Goal: Navigation & Orientation: Find specific page/section

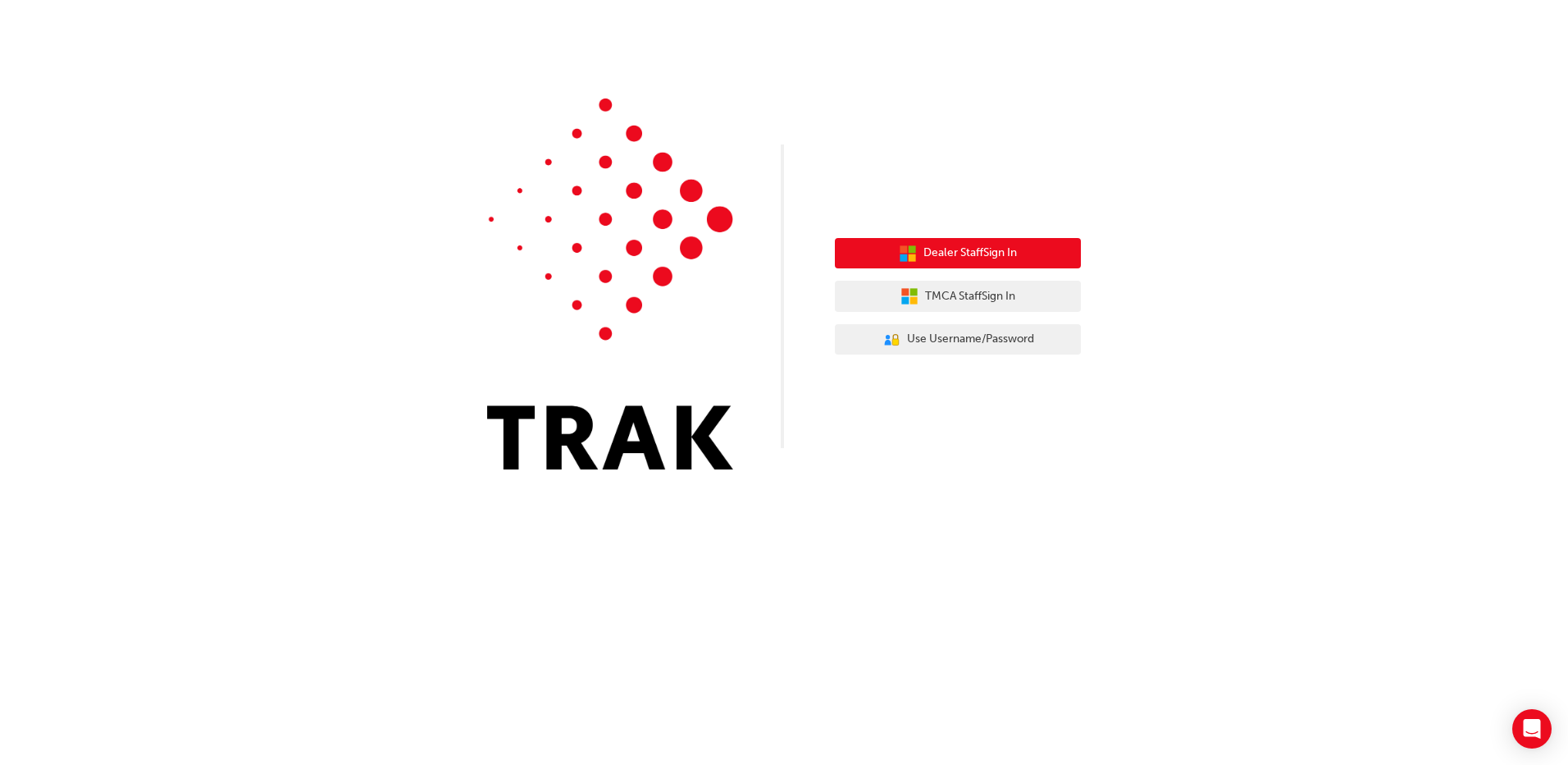
click at [1013, 249] on span "Dealer Staff Sign In" at bounding box center [970, 253] width 93 height 18
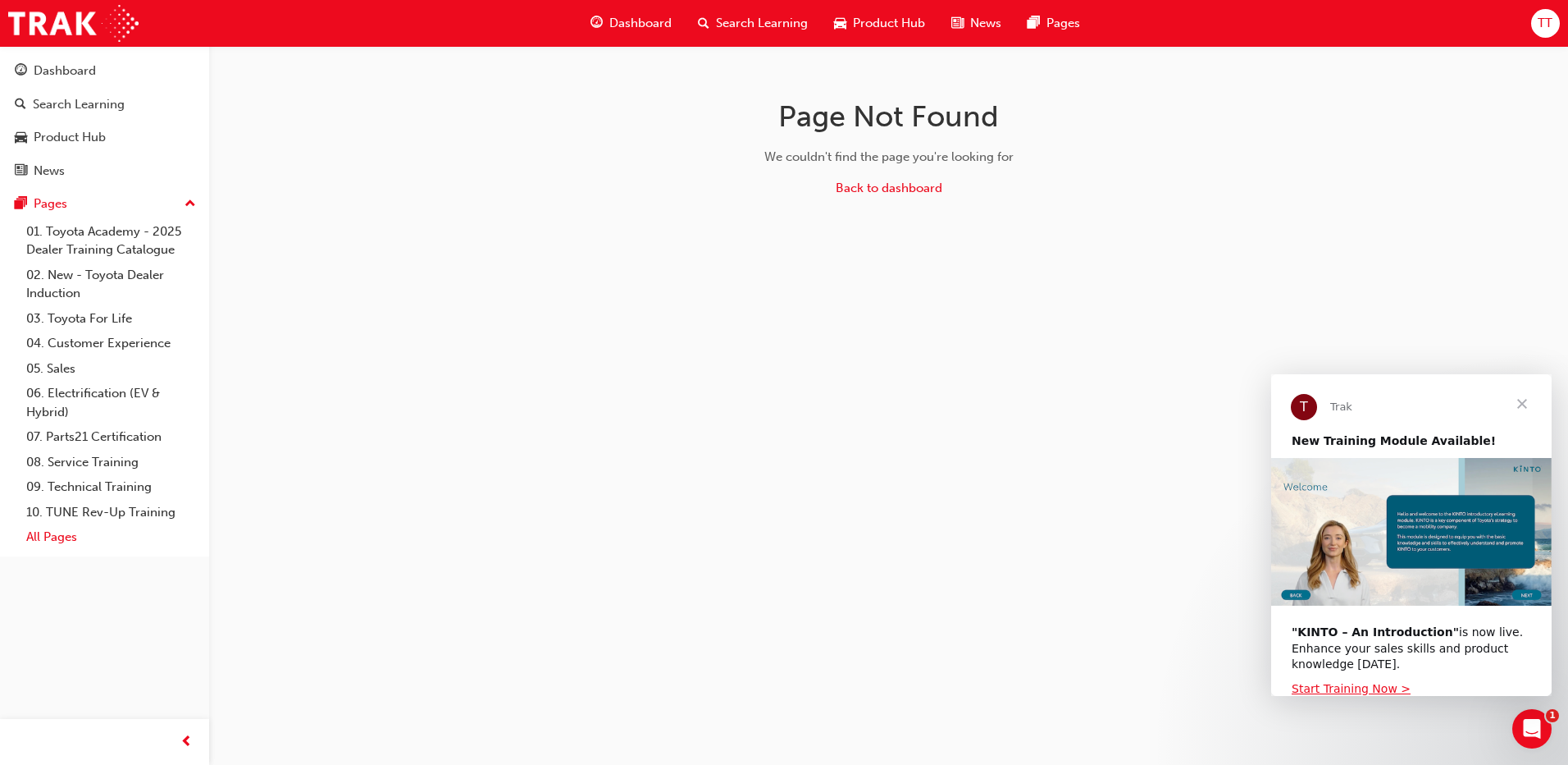
click at [72, 537] on link "All Pages" at bounding box center [111, 536] width 183 height 26
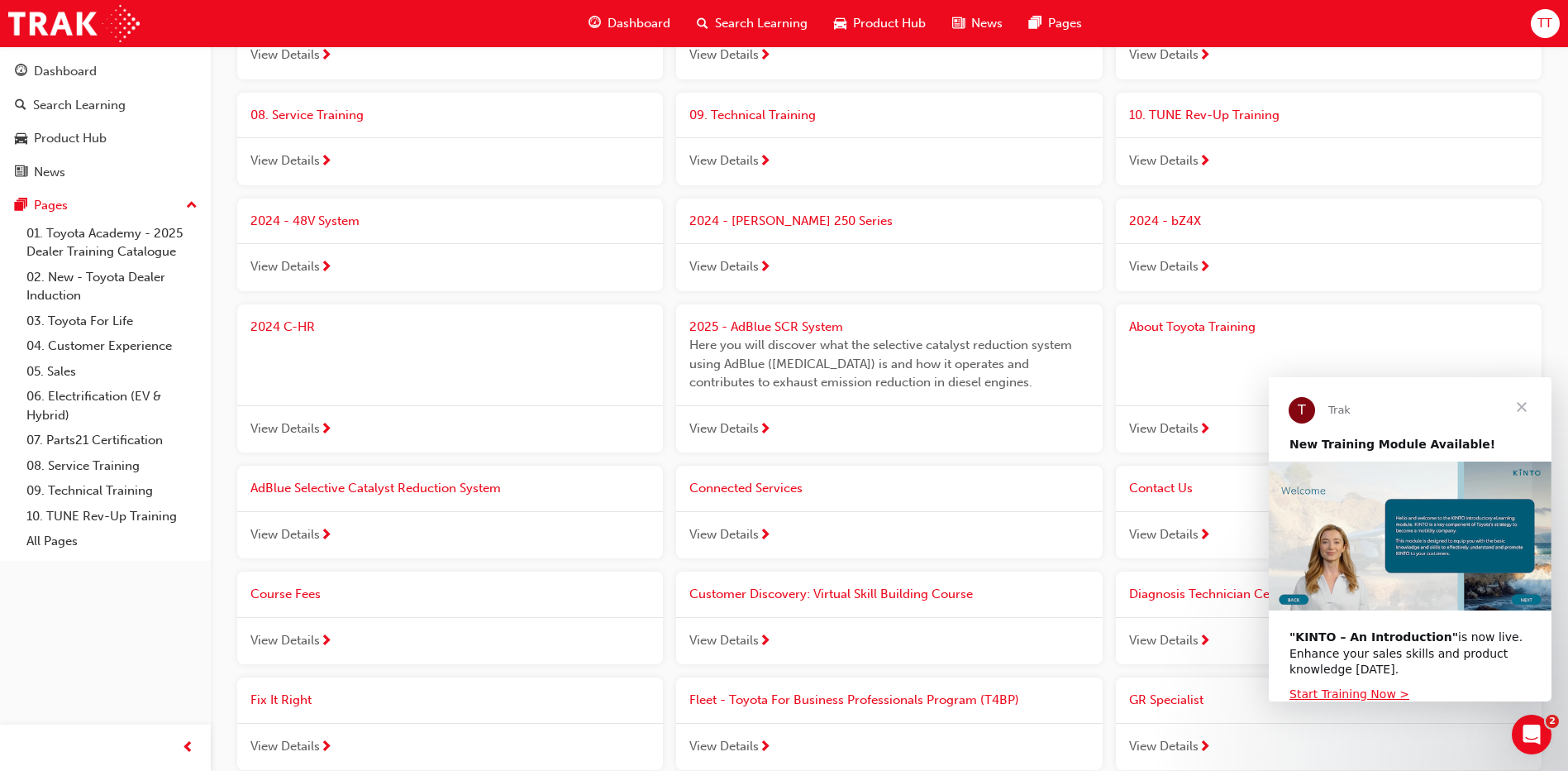
scroll to position [376, 0]
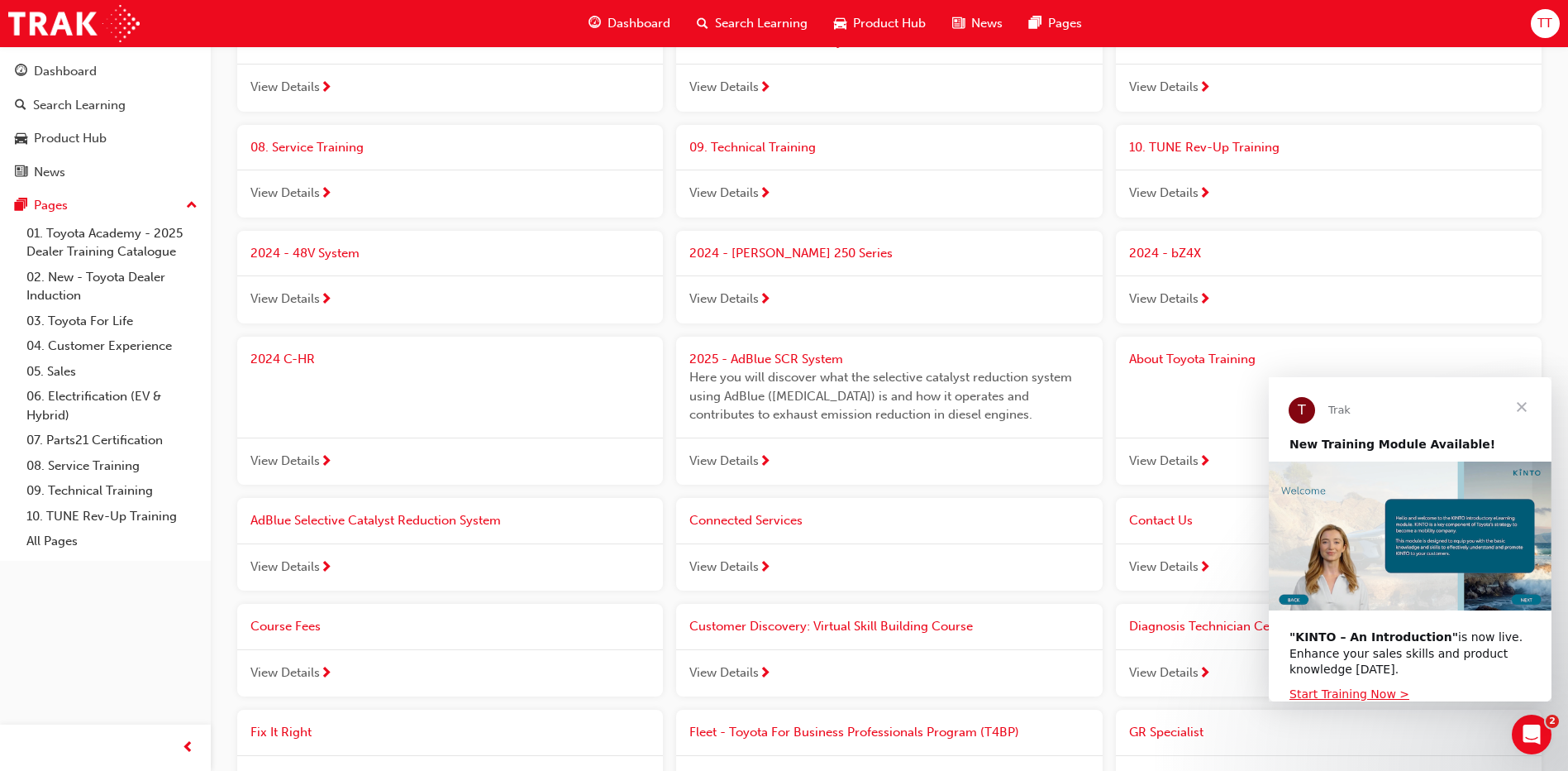
click at [1517, 407] on span "Close" at bounding box center [1521, 406] width 59 height 59
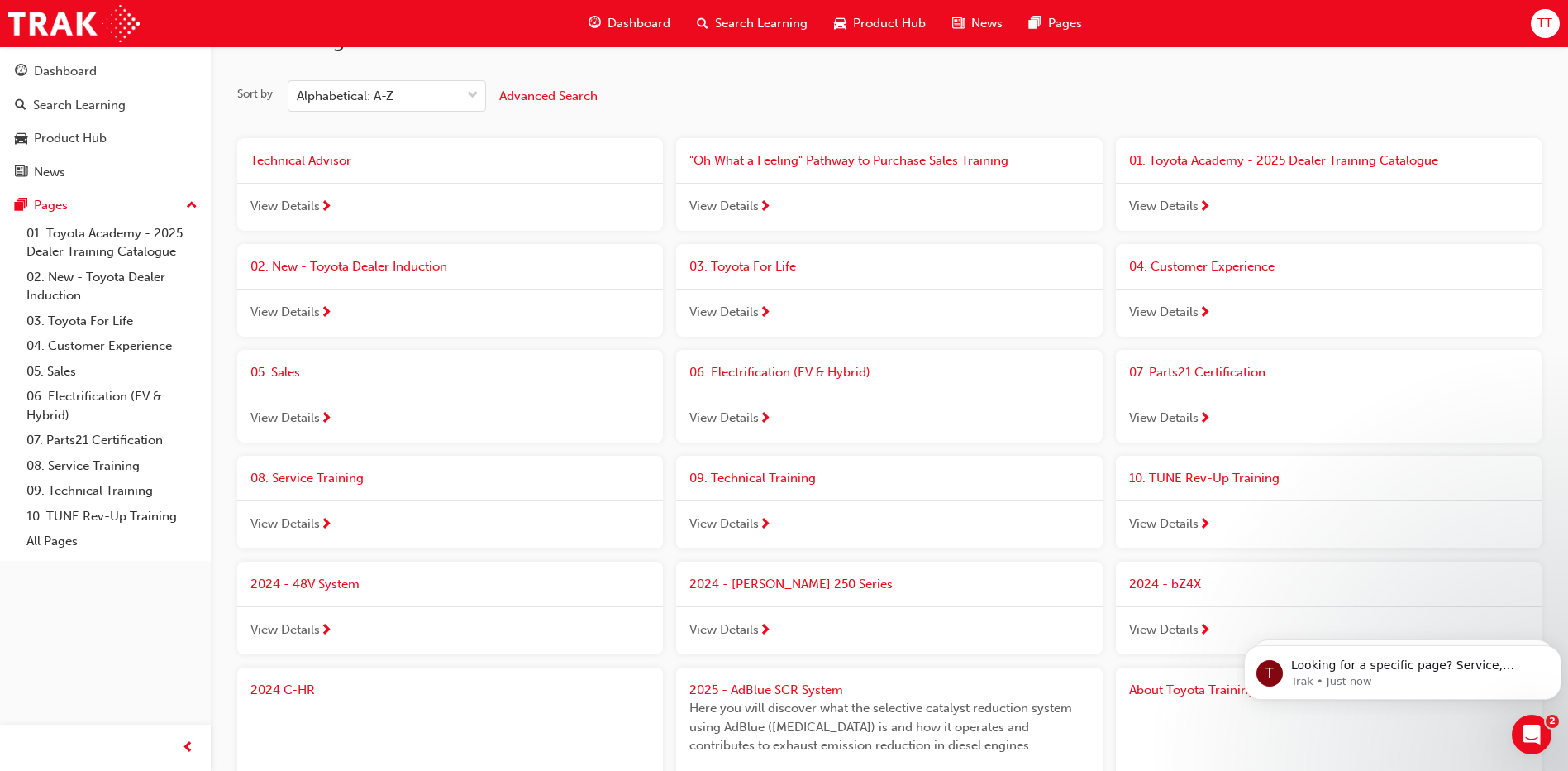
scroll to position [0, 0]
